Goal: Transaction & Acquisition: Purchase product/service

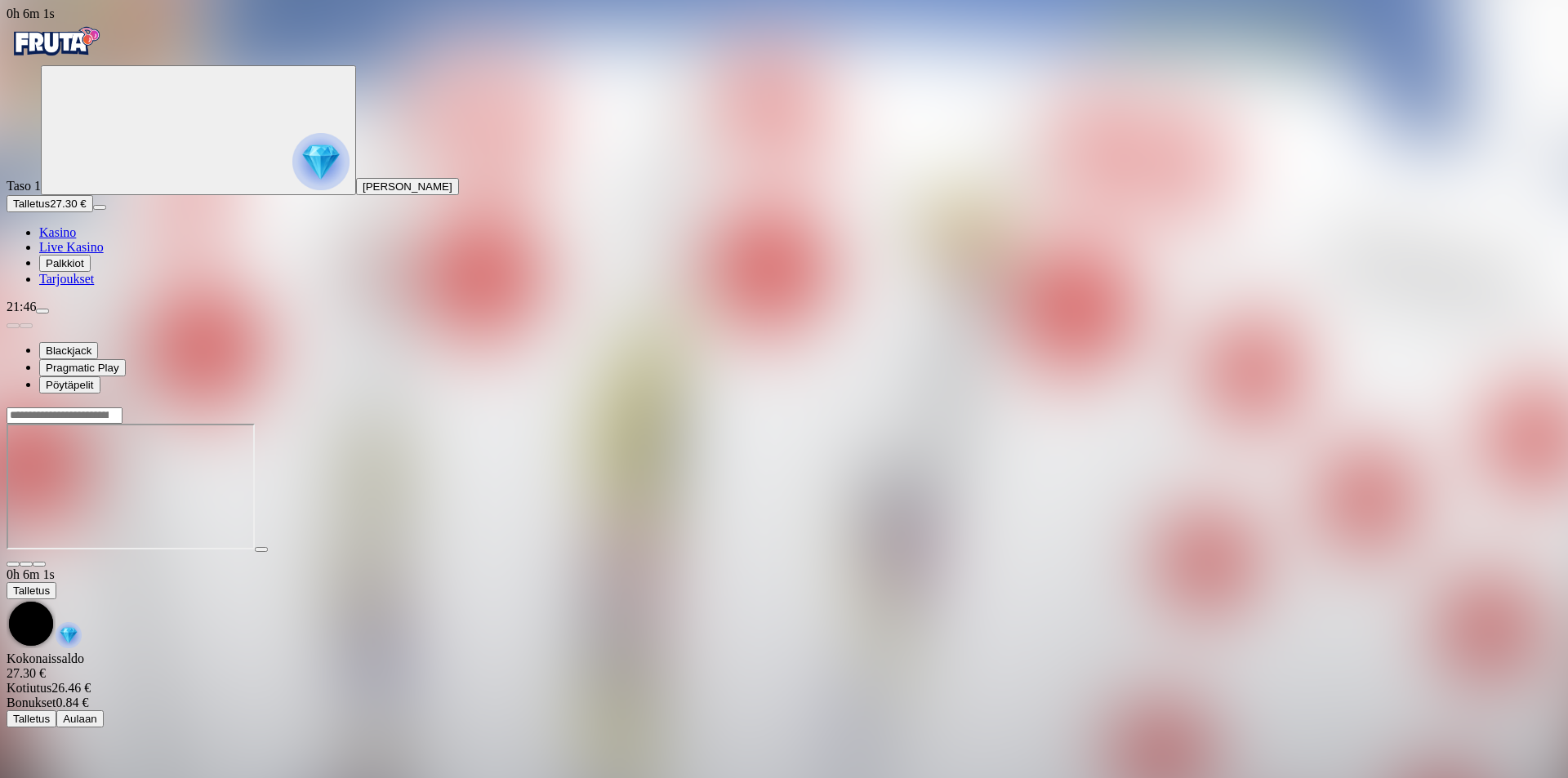
click at [83, 55] on img "Primary" at bounding box center [55, 42] width 98 height 41
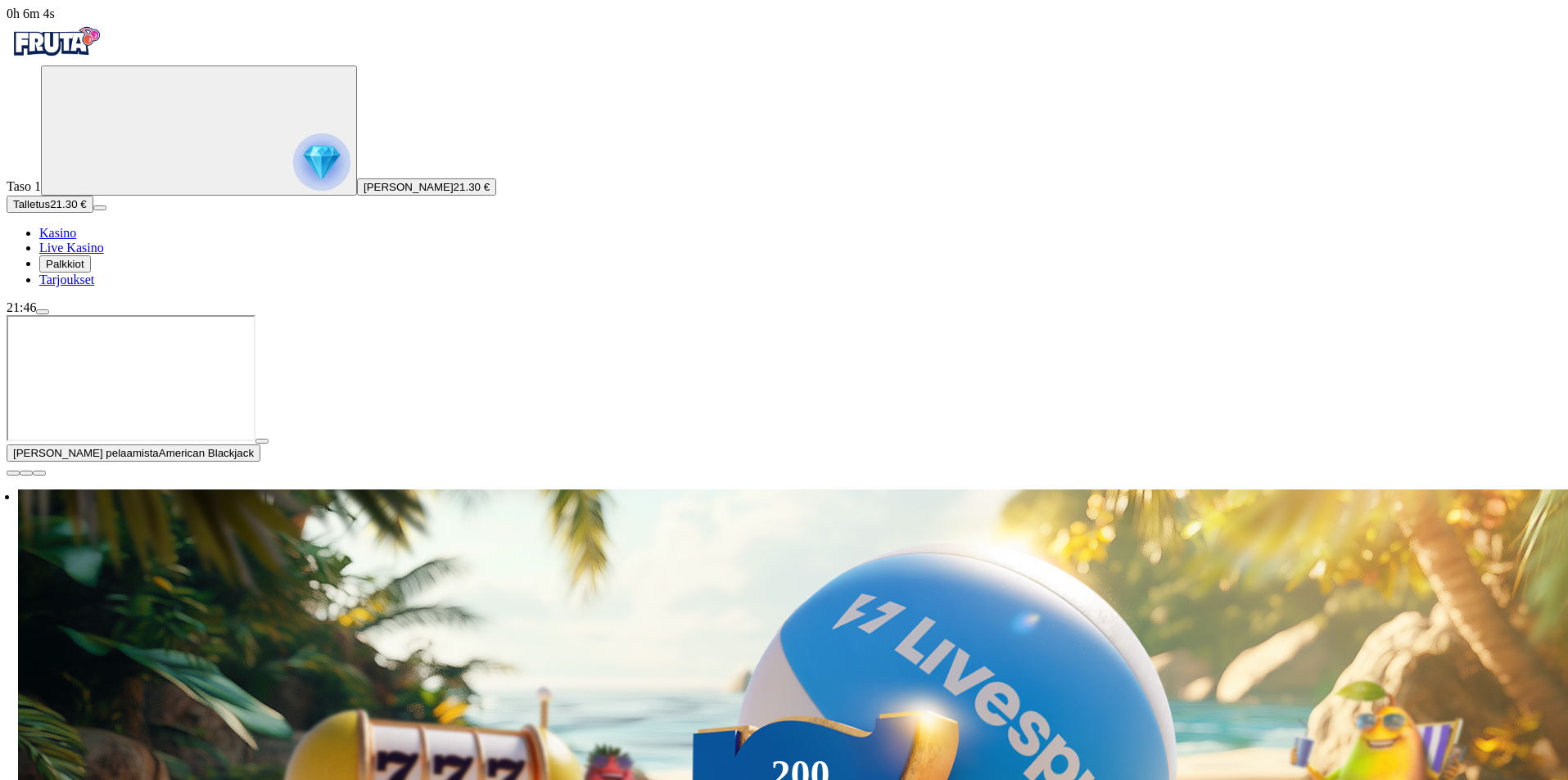
click at [453, 193] on span "21.30 €" at bounding box center [471, 187] width 36 height 12
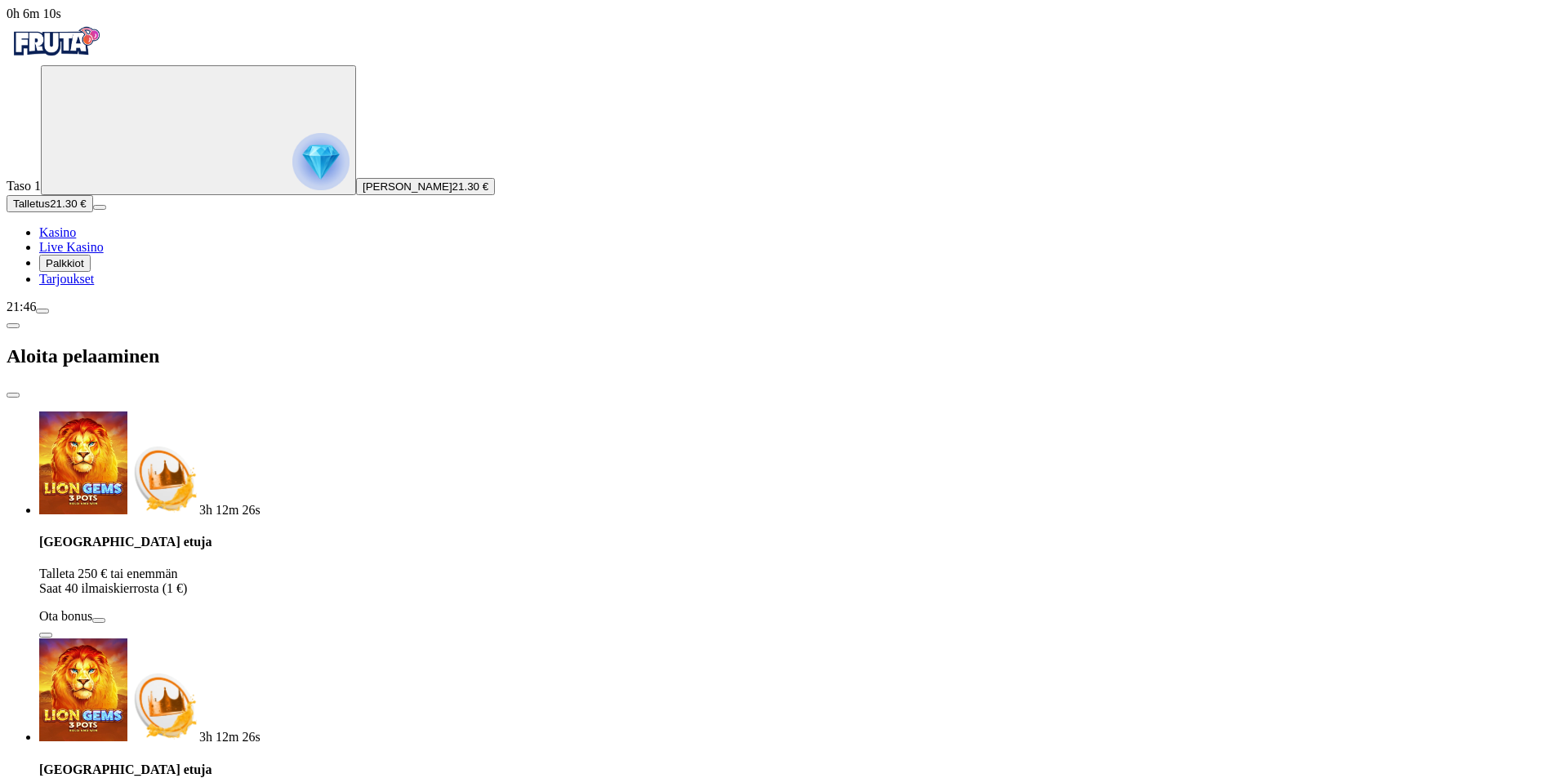
click at [100, 213] on circle "Primary" at bounding box center [170, 129] width 167 height 167
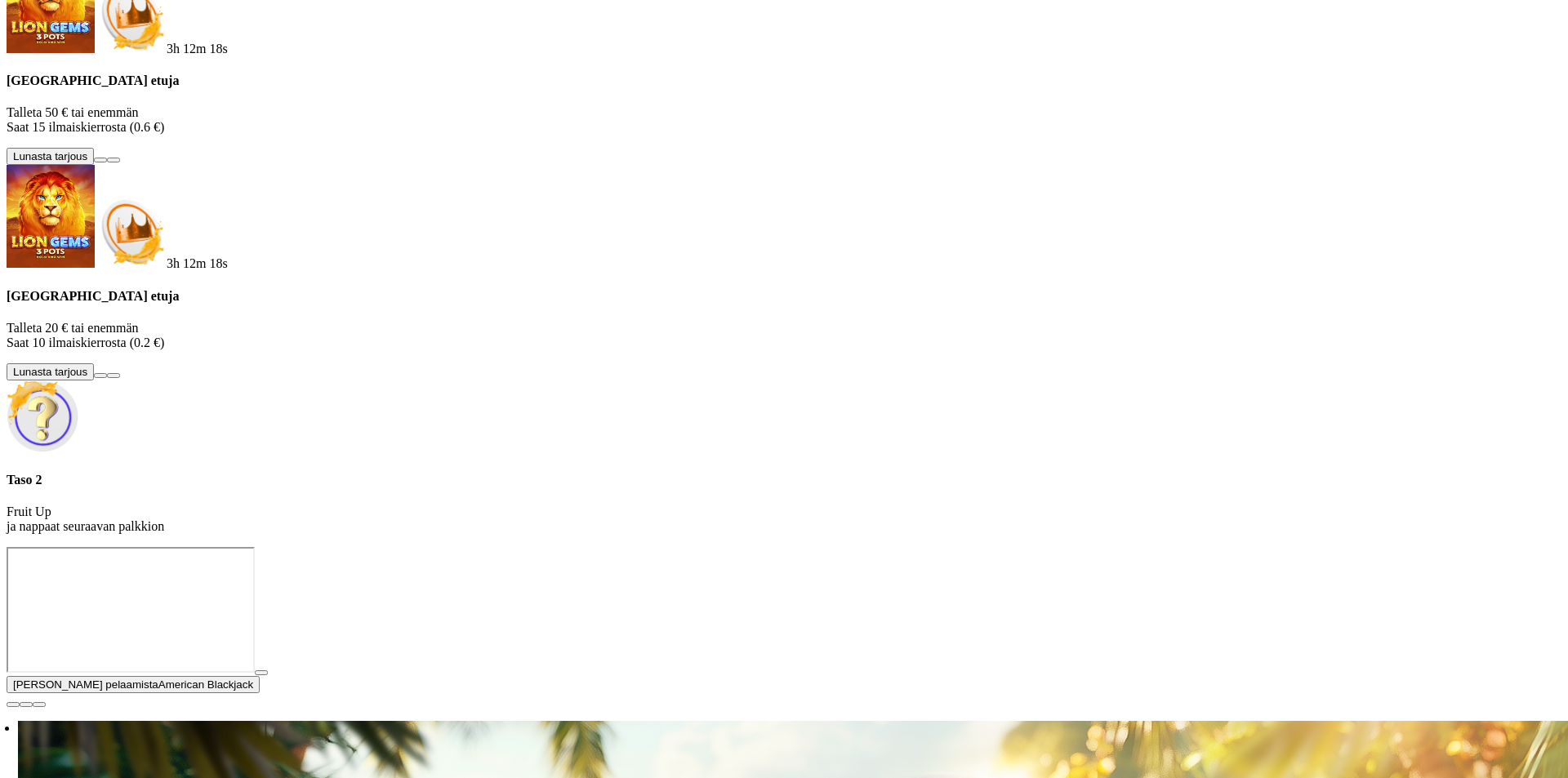
click at [649, 547] on div at bounding box center [784, 547] width 1555 height 0
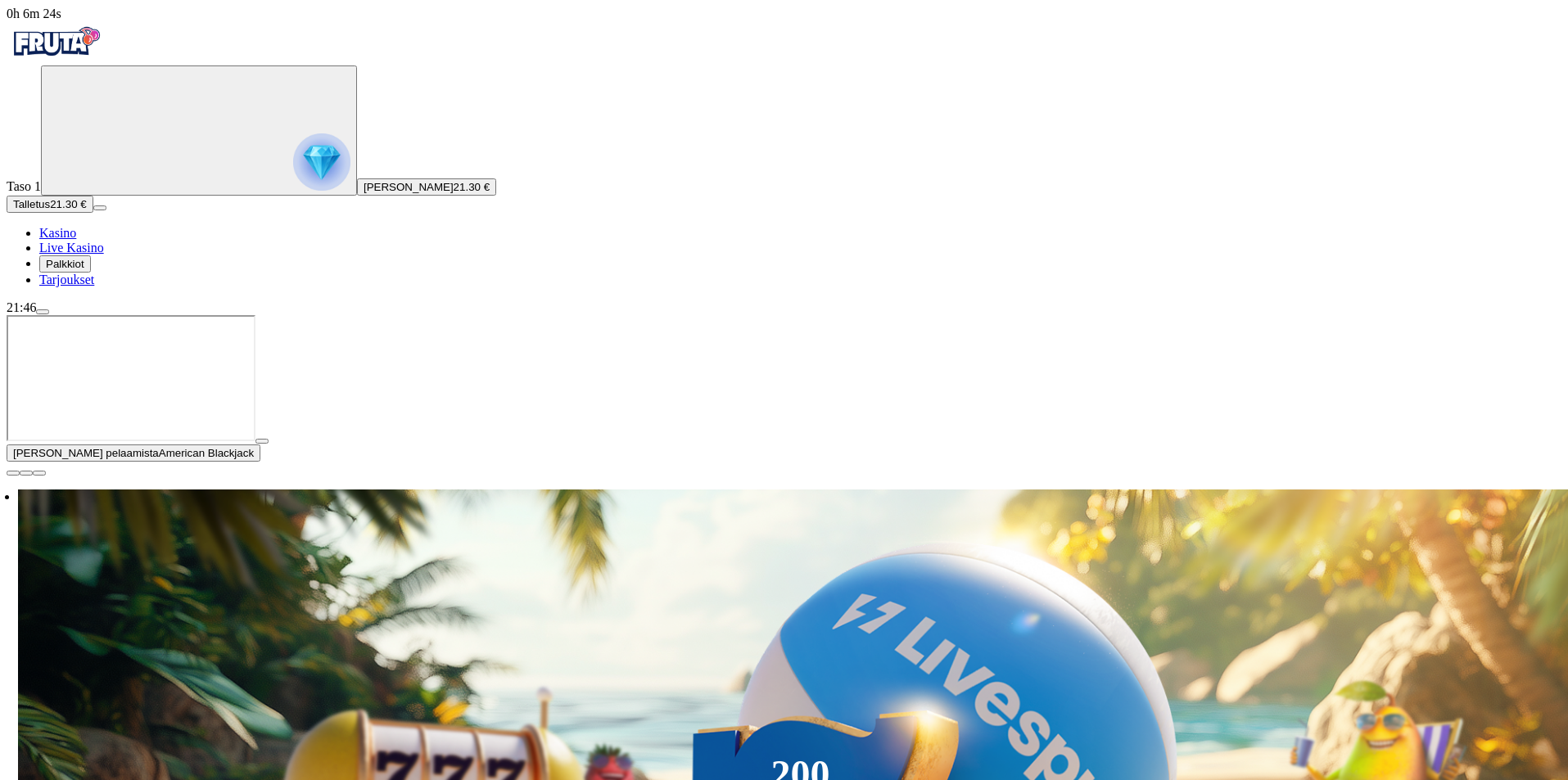
click at [43, 312] on span "menu icon" at bounding box center [43, 312] width 0 height 0
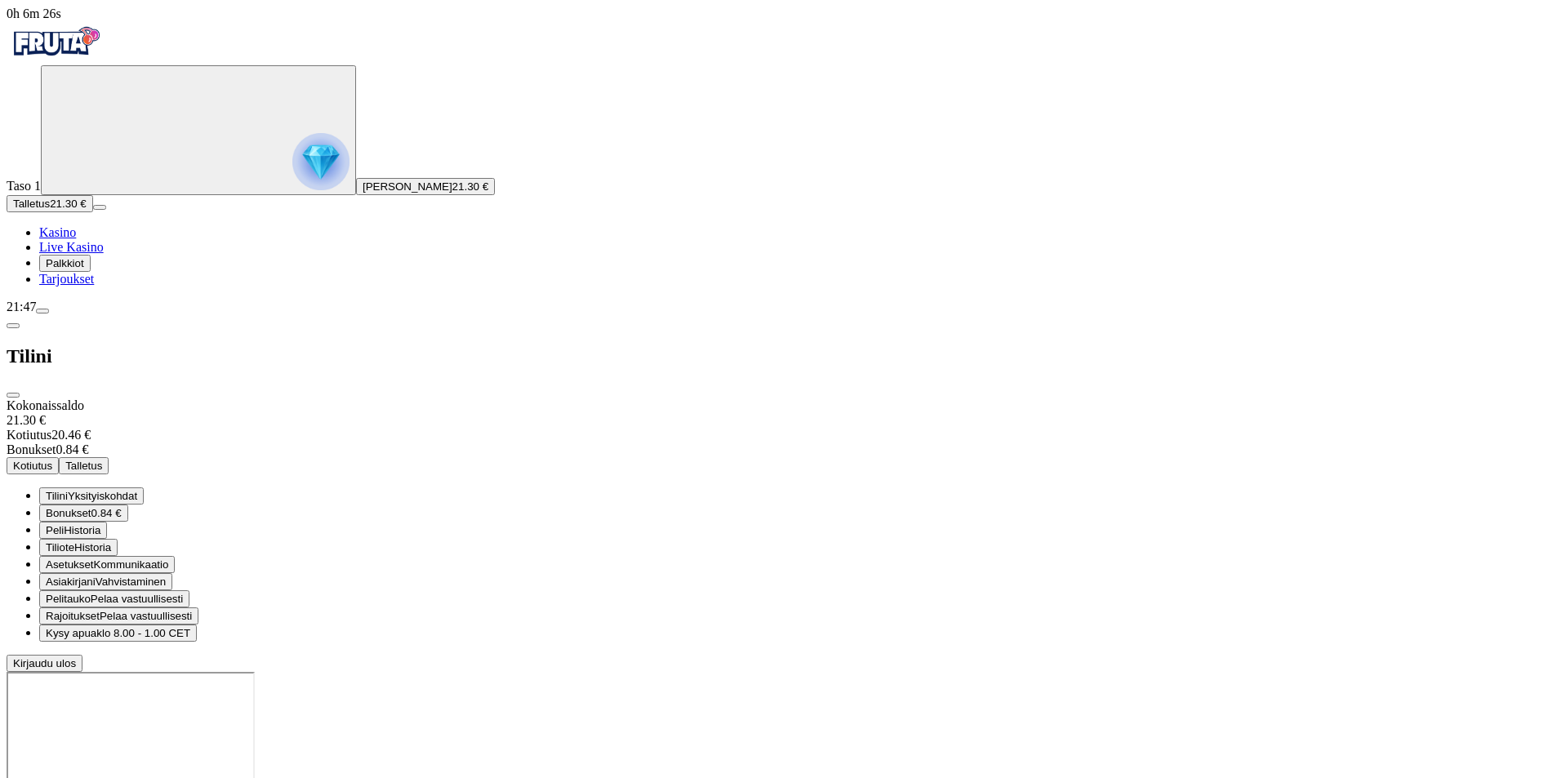
click at [52, 460] on span "Kotiutus" at bounding box center [33, 466] width 39 height 12
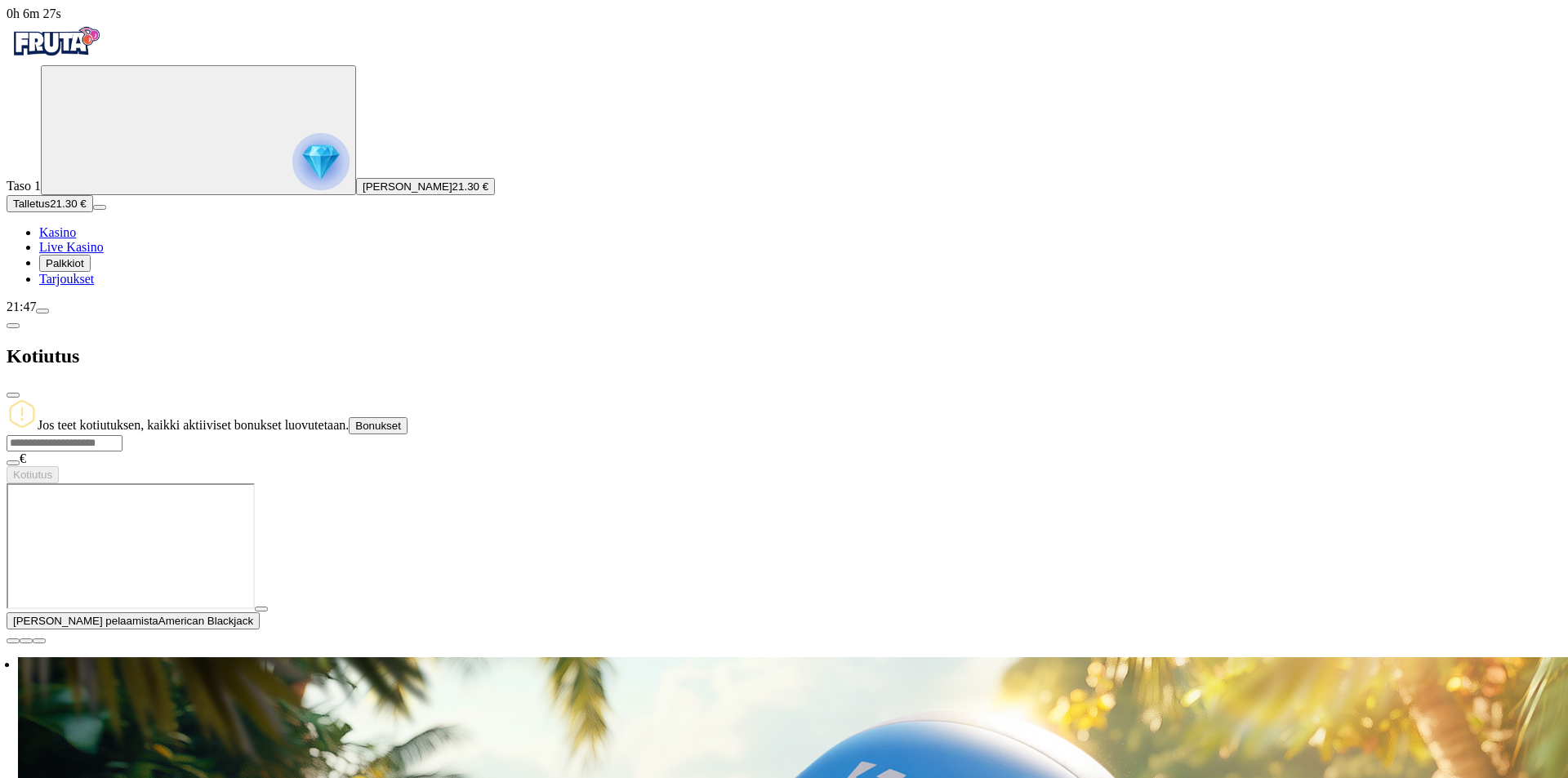
click at [122, 435] on input "number" at bounding box center [64, 443] width 116 height 16
click at [401, 420] on span "Bonukset" at bounding box center [378, 426] width 46 height 12
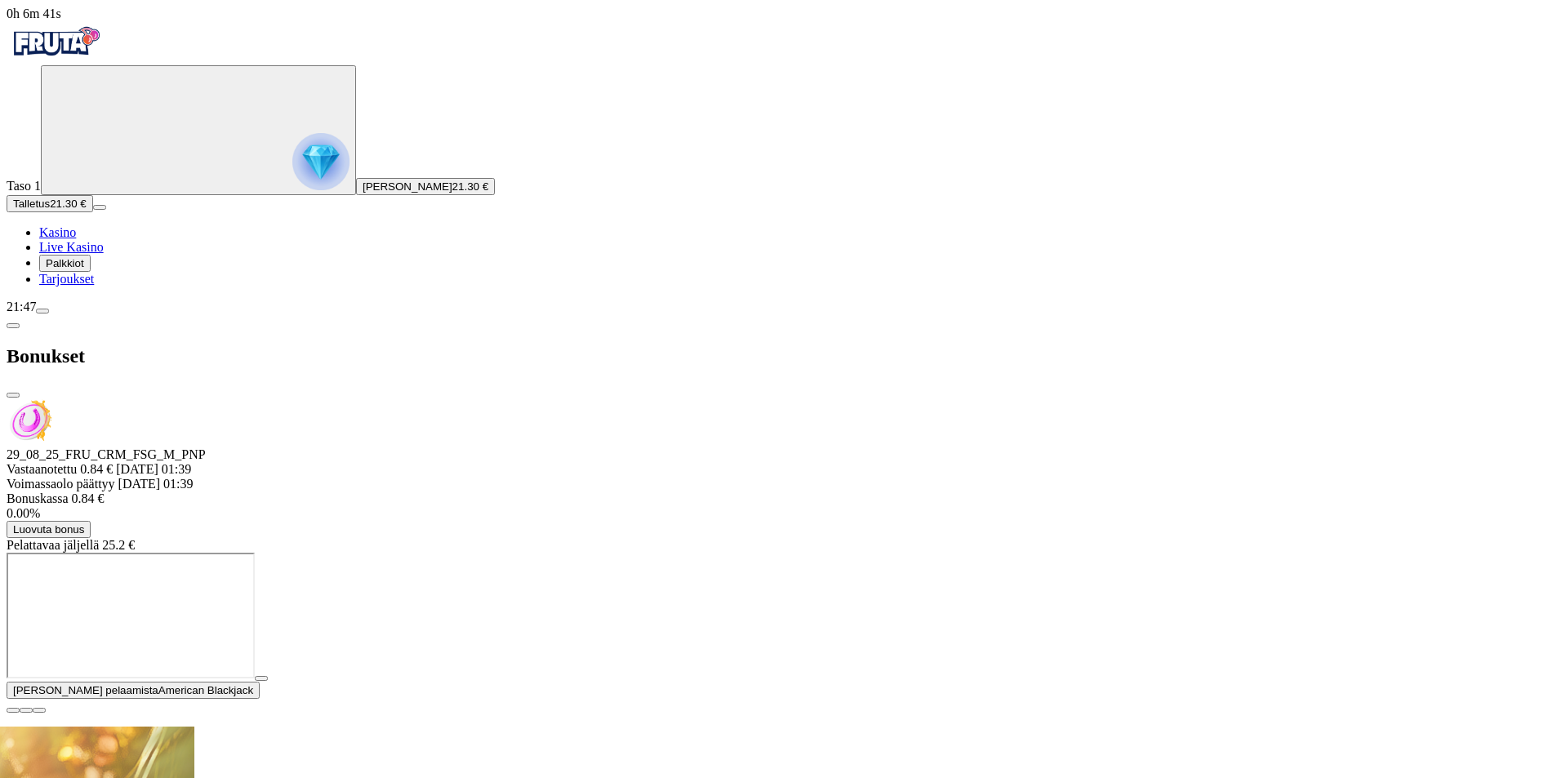
click at [13, 395] on span "close icon" at bounding box center [13, 395] width 0 height 0
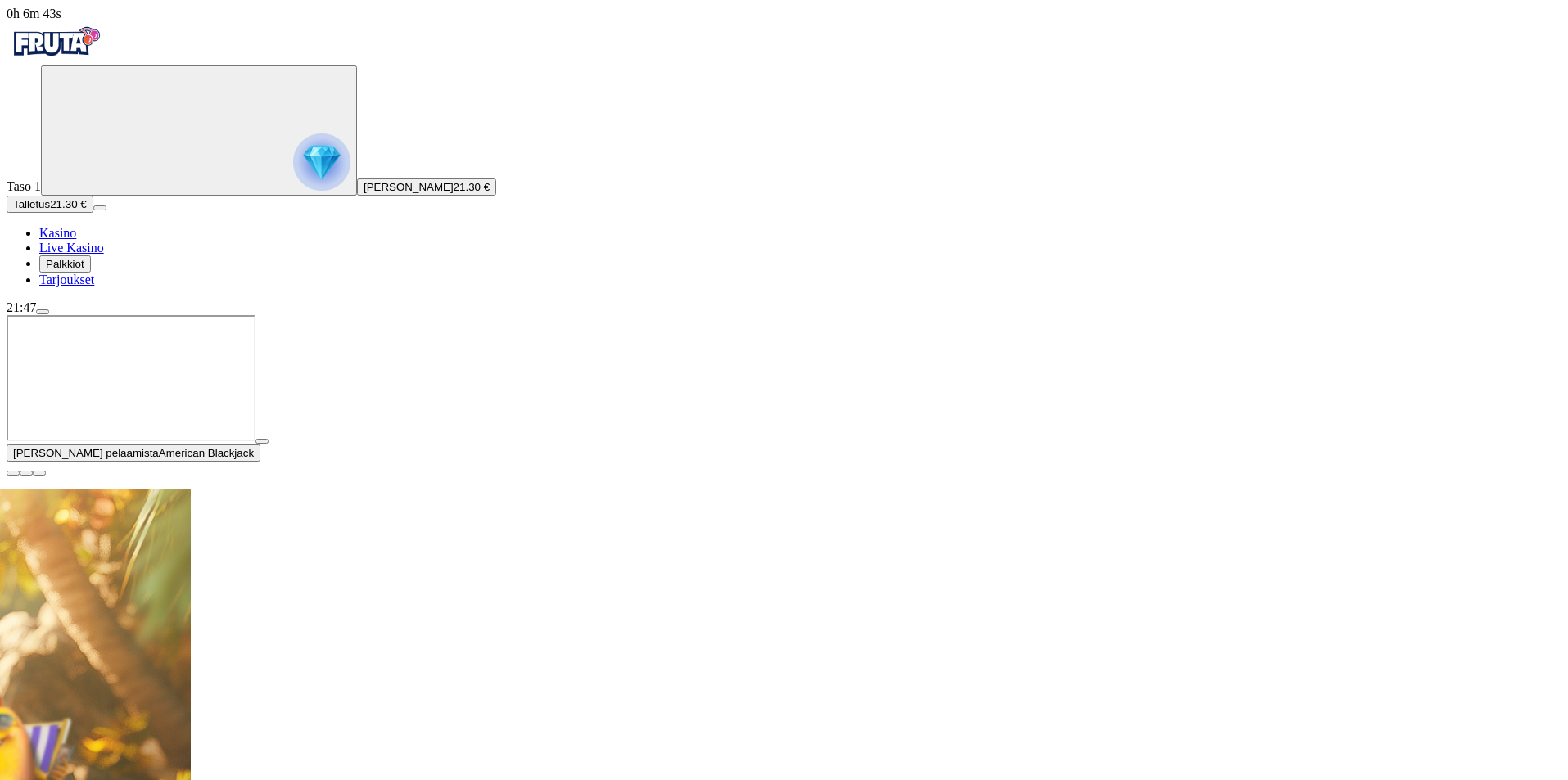
click at [453, 193] on span "21.30 €" at bounding box center [471, 187] width 36 height 12
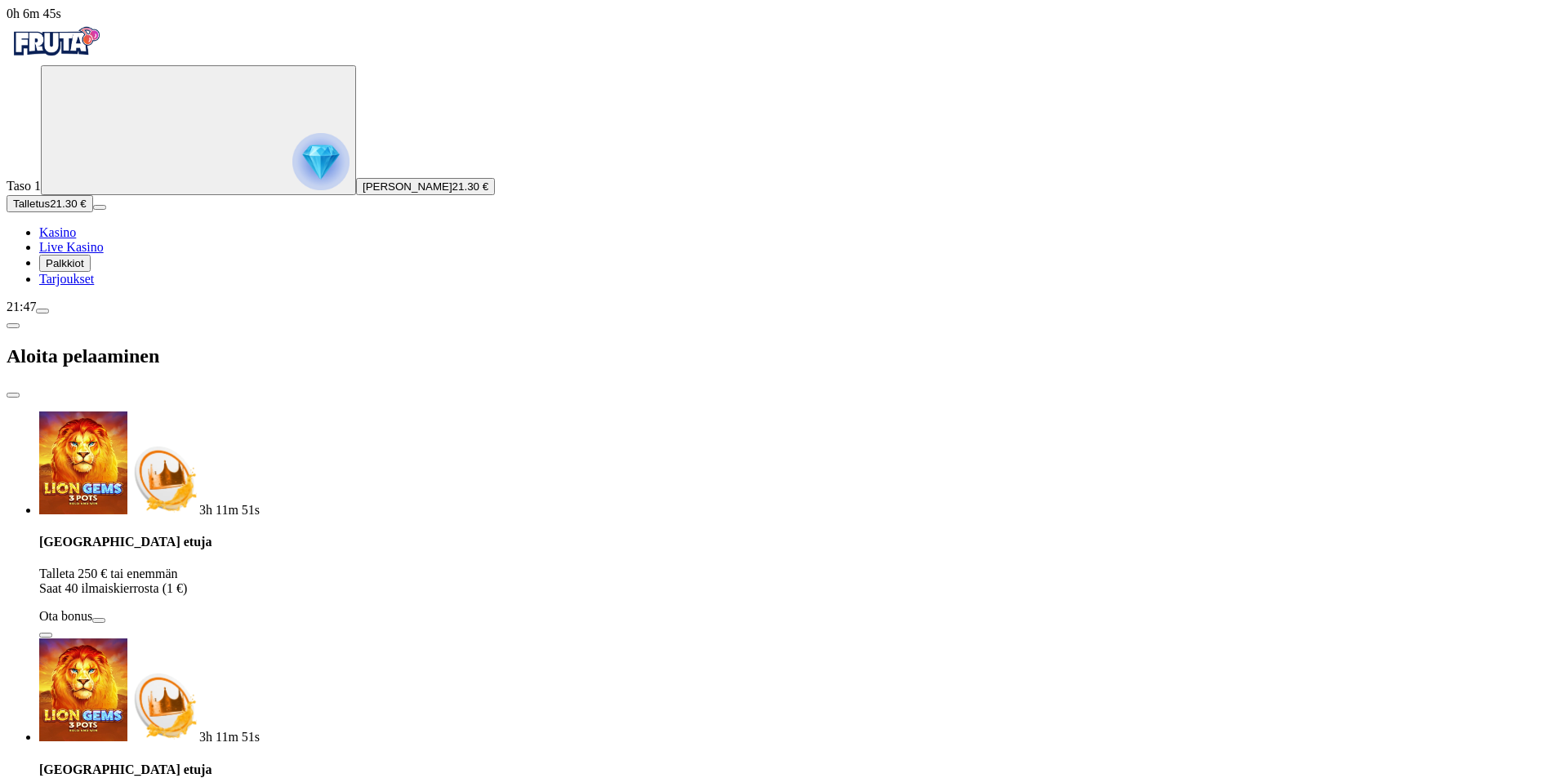
click at [43, 311] on span "menu icon" at bounding box center [43, 311] width 0 height 0
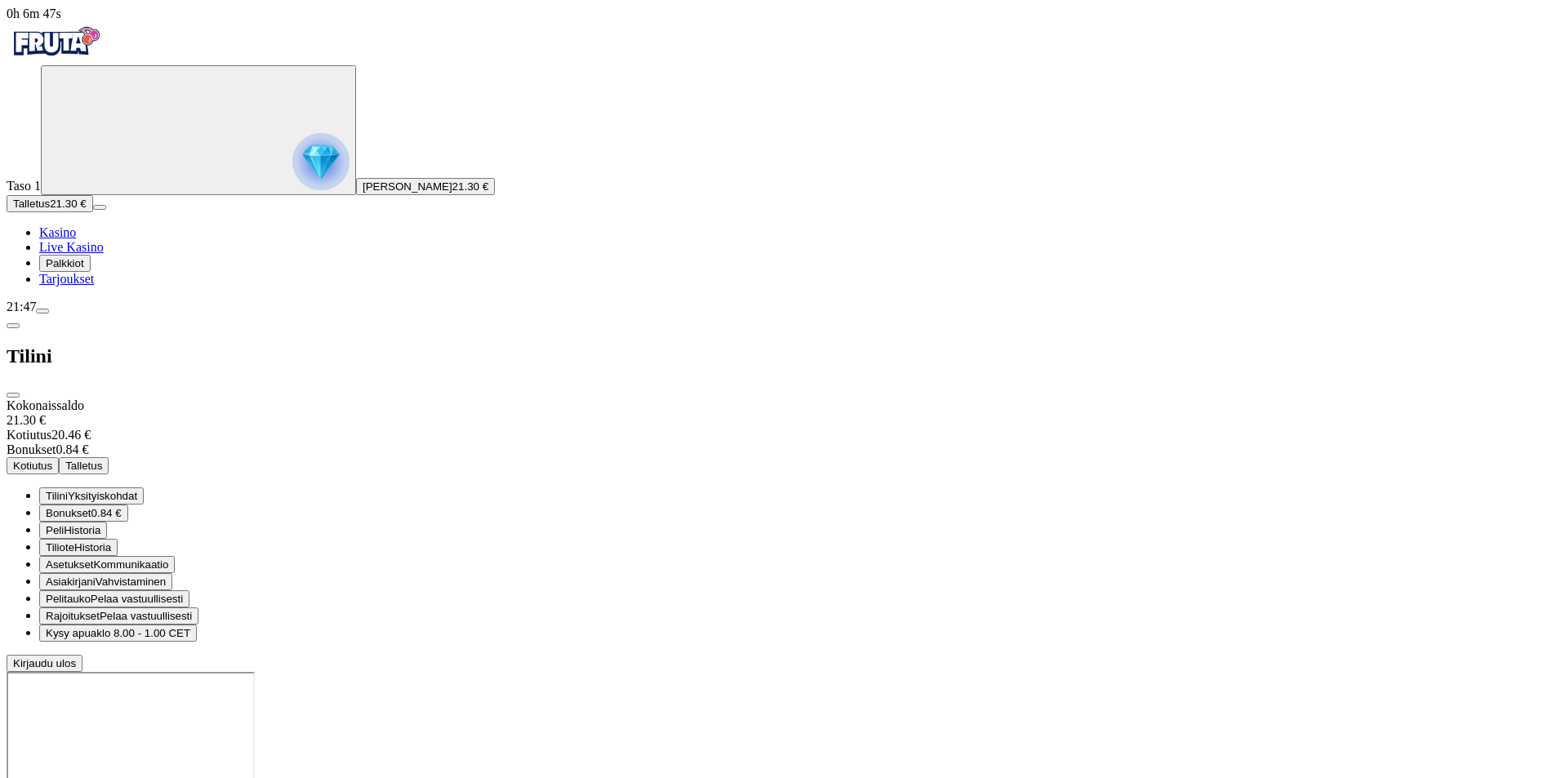
click at [59, 457] on button "Kotiutus" at bounding box center [32, 465] width 52 height 17
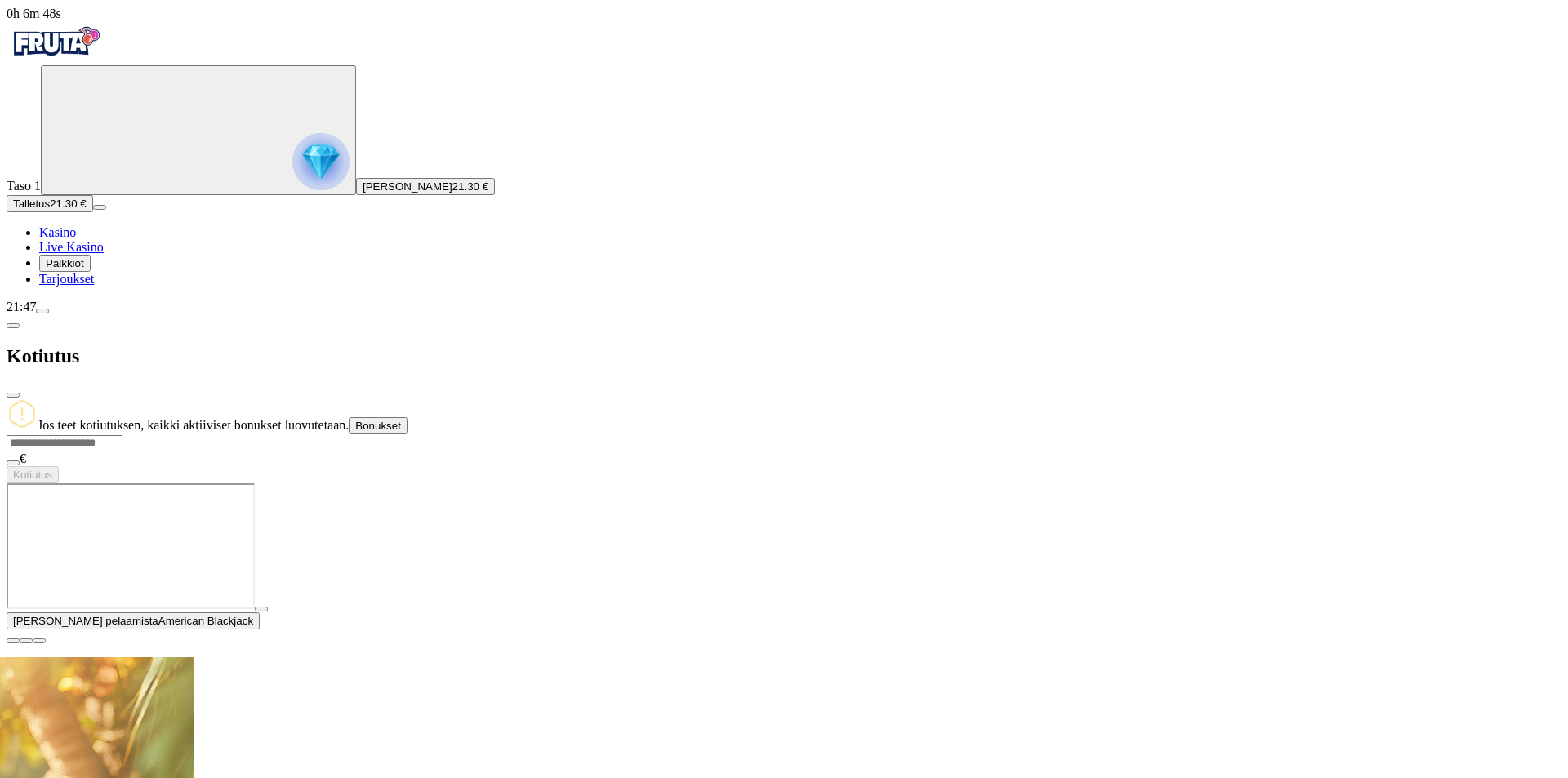
click at [122, 435] on input "number" at bounding box center [64, 443] width 116 height 16
type input "**"
click at [59, 466] on button "Kotiutus" at bounding box center [32, 474] width 52 height 17
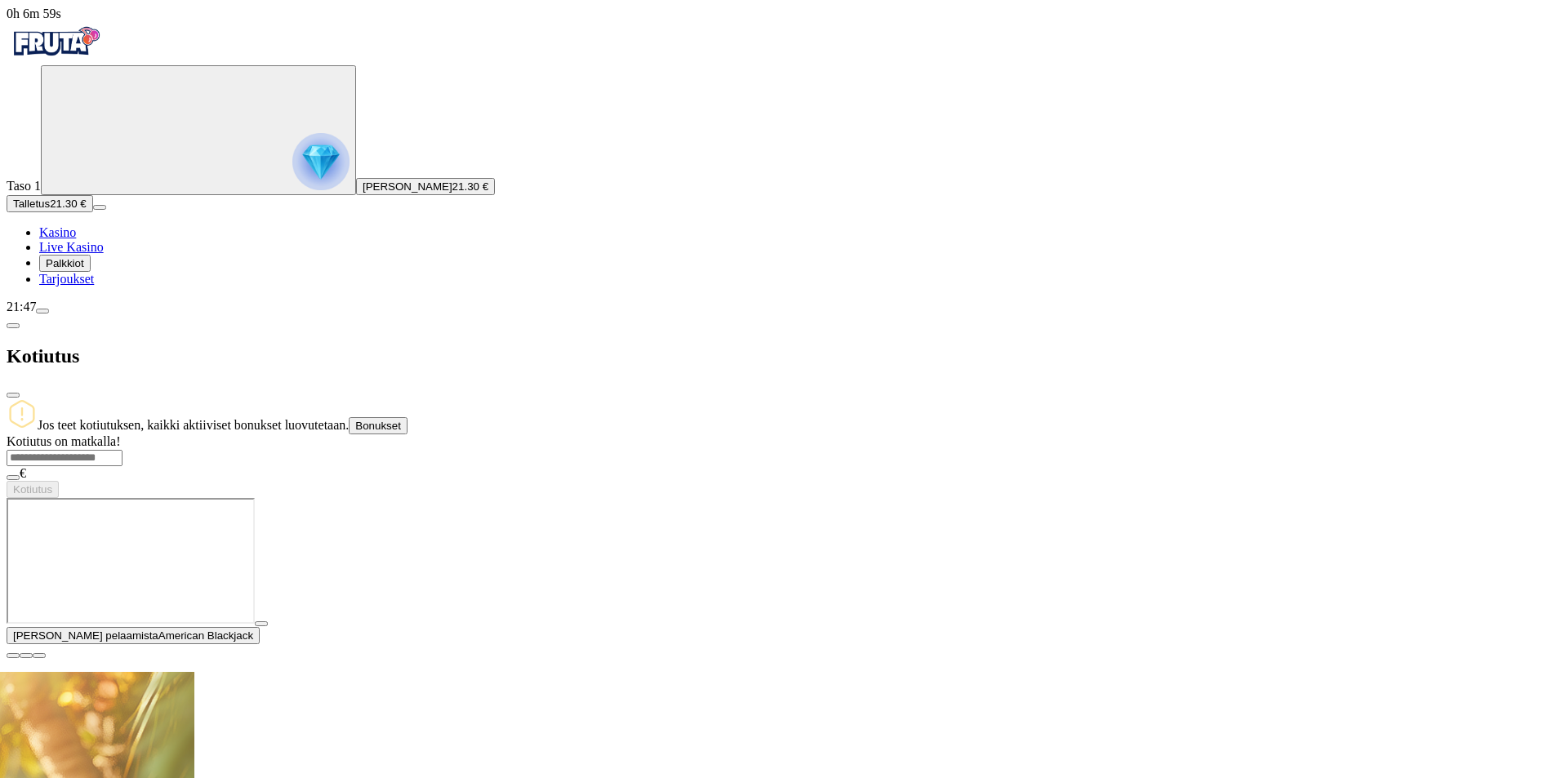
click at [677, 498] on div at bounding box center [784, 498] width 1555 height 0
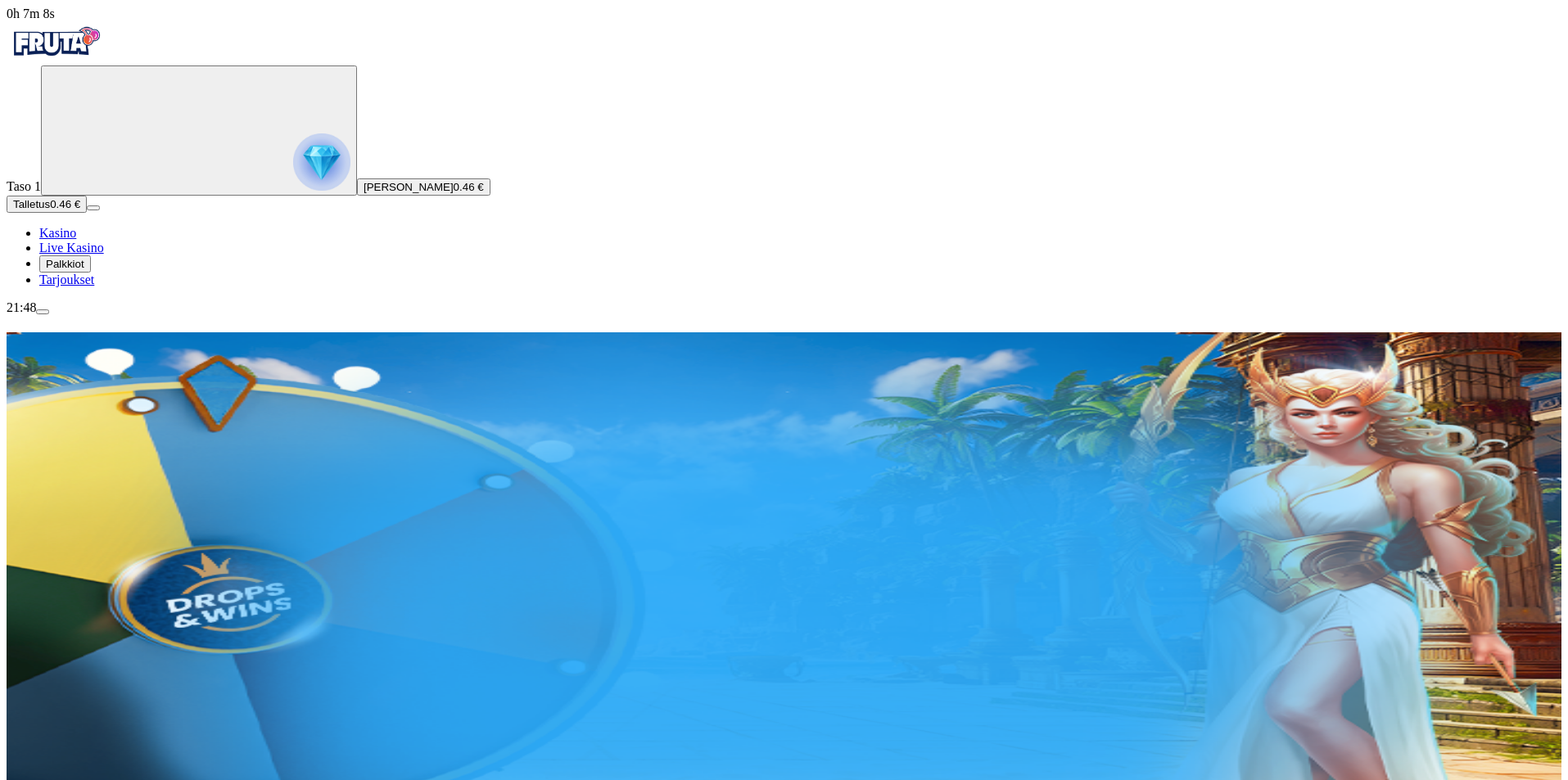
type input "*******"
